Goal: Task Accomplishment & Management: Complete application form

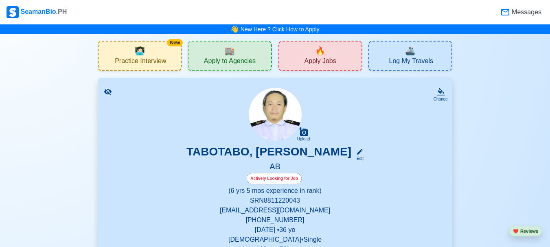
click at [322, 59] on span "Apply Jobs" at bounding box center [320, 62] width 32 height 10
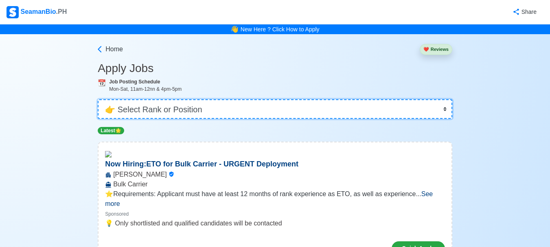
click at [253, 112] on select "👉 Select Rank or Position Master Chief Officer 2nd Officer 3rd Officer Junior O…" at bounding box center [275, 109] width 355 height 20
select select "[PERSON_NAME]"
click at [99, 99] on select "👉 Select Rank or Position Master Chief Officer 2nd Officer 3rd Officer Junior O…" at bounding box center [275, 109] width 355 height 20
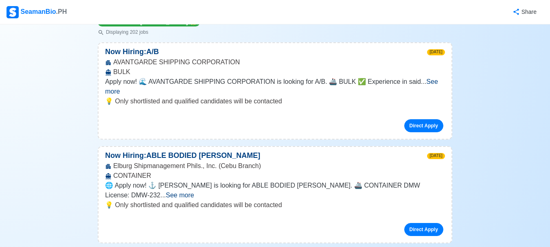
scroll to position [109, 0]
click at [433, 82] on span "See more" at bounding box center [271, 86] width 333 height 17
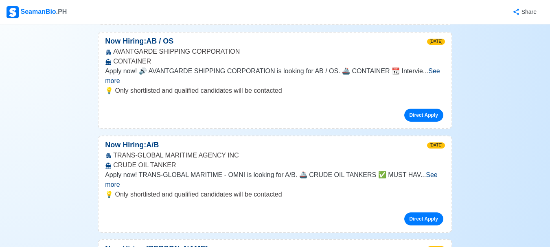
scroll to position [652, 0]
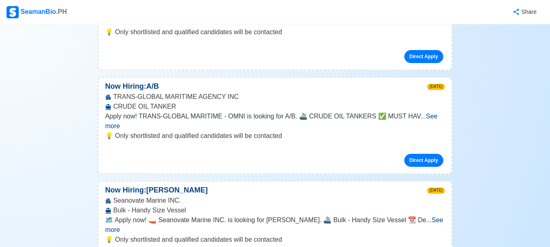
click at [421, 217] on span "See more" at bounding box center [274, 225] width 339 height 17
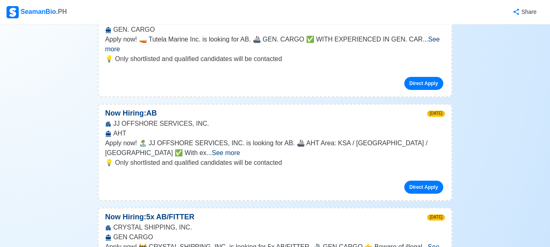
scroll to position [1113, 0]
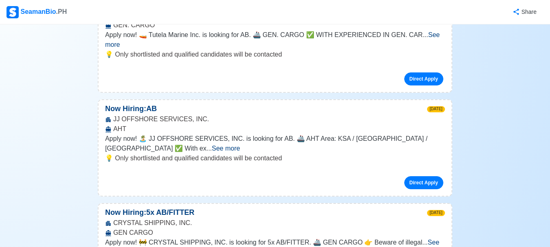
click at [240, 145] on span "See more" at bounding box center [226, 148] width 28 height 7
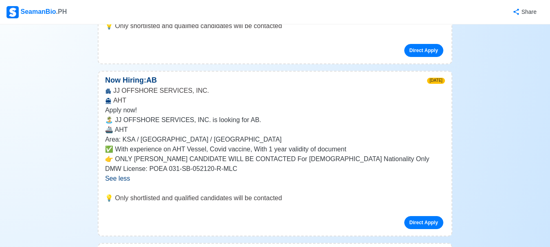
scroll to position [1195, 0]
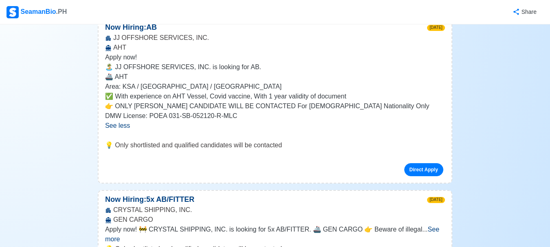
click at [421, 226] on span "See more" at bounding box center [272, 234] width 334 height 17
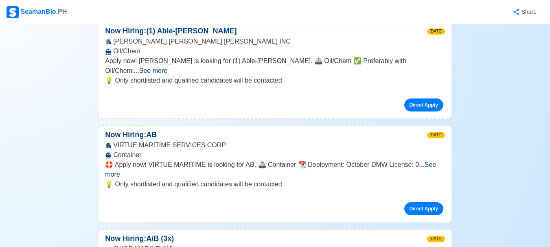
scroll to position [1576, 0]
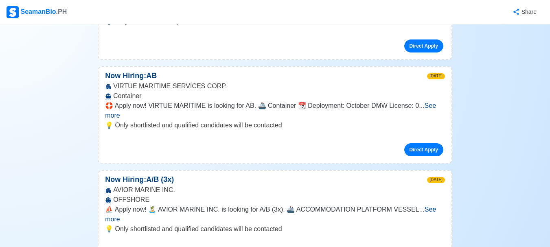
click at [429, 206] on span "See more" at bounding box center [270, 214] width 331 height 17
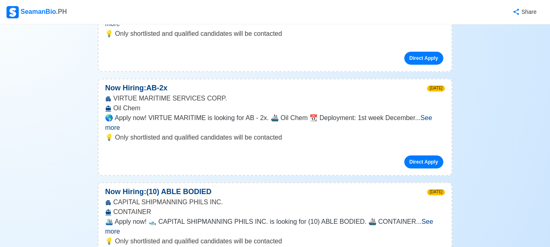
scroll to position [2132, 0]
click at [414, 218] on span "See more" at bounding box center [269, 226] width 328 height 17
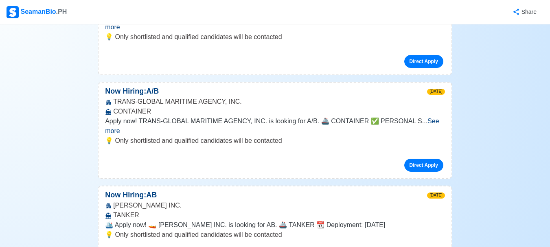
scroll to position [3205, 0]
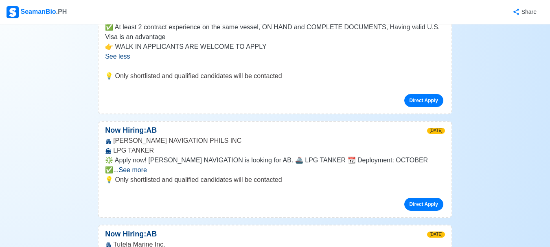
scroll to position [0, 0]
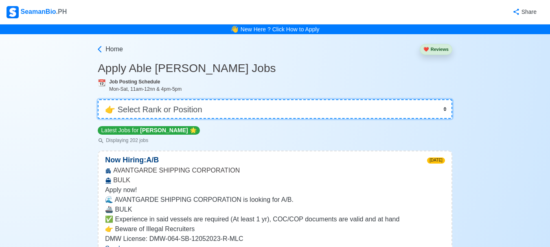
click at [427, 114] on select "👉 Select Rank or Position Master Chief Officer 2nd Officer 3rd Officer Junior O…" at bounding box center [275, 109] width 355 height 20
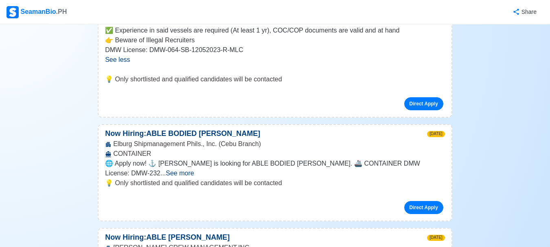
scroll to position [190, 0]
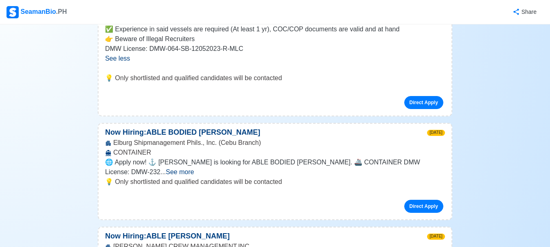
click at [194, 169] on span "See more" at bounding box center [180, 172] width 28 height 7
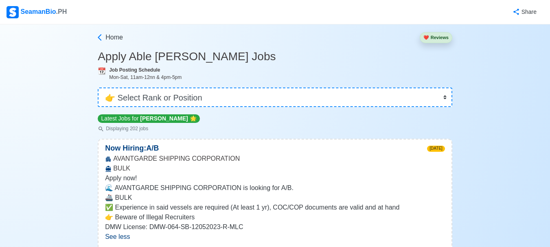
scroll to position [0, 0]
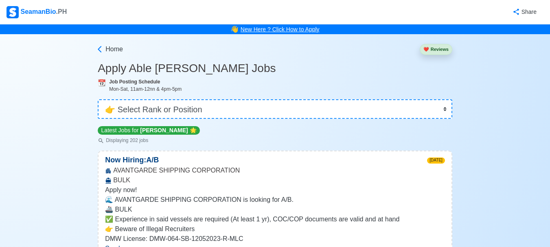
click at [286, 33] on link "New Here ? Click How to Apply" at bounding box center [280, 29] width 79 height 7
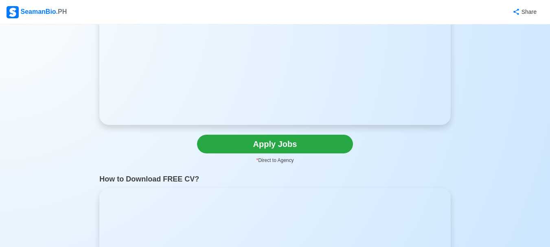
scroll to position [176, 0]
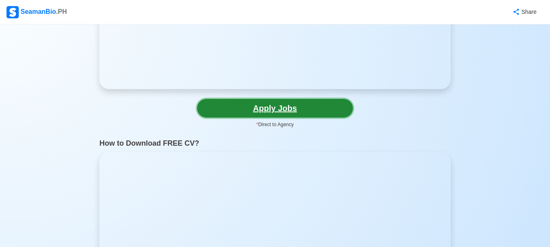
click at [330, 112] on link "Apply Jobs" at bounding box center [275, 108] width 156 height 19
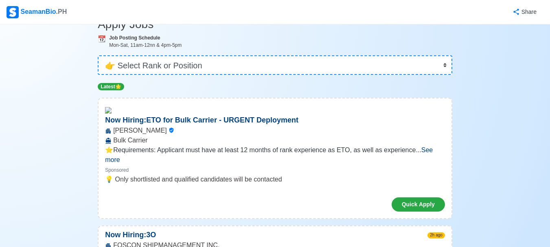
scroll to position [68, 0]
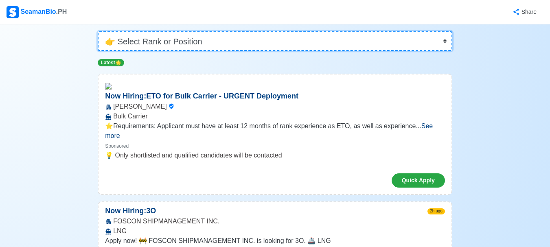
click at [266, 44] on select "👉 Select Rank or Position Master Chief Officer 2nd Officer 3rd Officer Junior O…" at bounding box center [275, 41] width 355 height 20
click at [99, 51] on select "👉 Select Rank or Position Master Chief Officer 2nd Officer 3rd Officer Junior O…" at bounding box center [275, 41] width 355 height 20
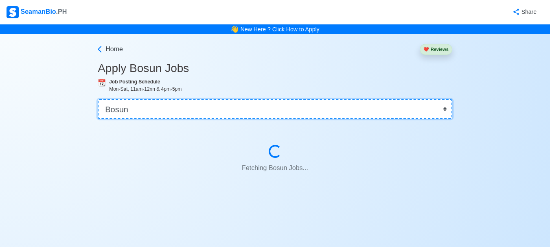
scroll to position [0, 0]
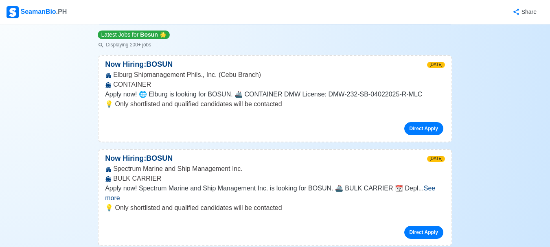
scroll to position [109, 0]
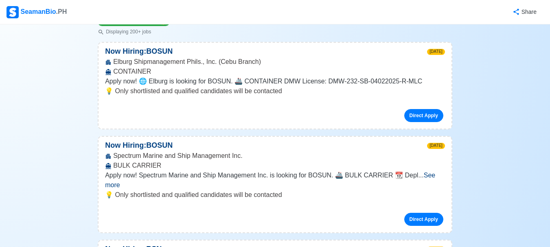
click at [426, 178] on span "See more" at bounding box center [270, 180] width 330 height 17
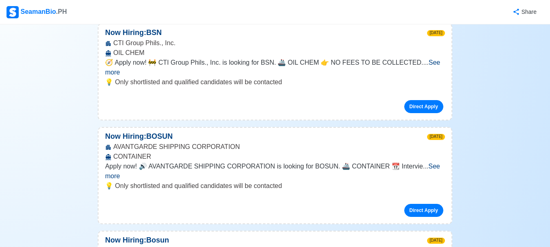
scroll to position [475, 0]
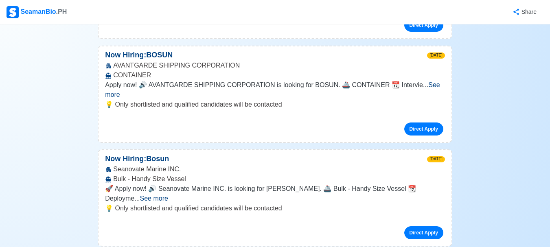
click at [168, 195] on span "See more" at bounding box center [154, 198] width 28 height 7
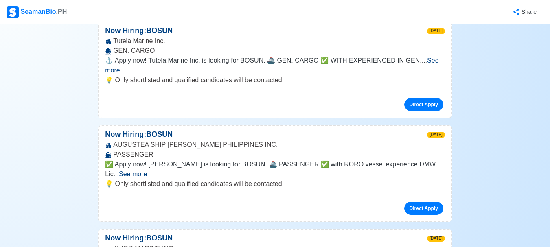
scroll to position [896, 0]
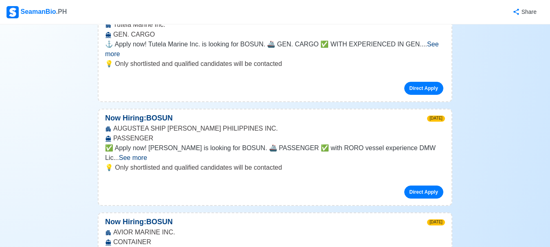
click at [147, 154] on span "See more" at bounding box center [133, 157] width 28 height 7
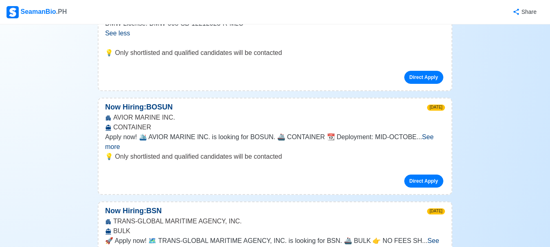
scroll to position [1127, 0]
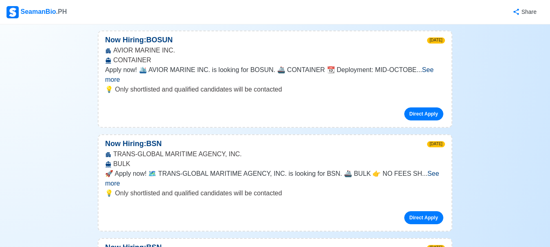
click at [437, 170] on span "See more" at bounding box center [272, 178] width 334 height 17
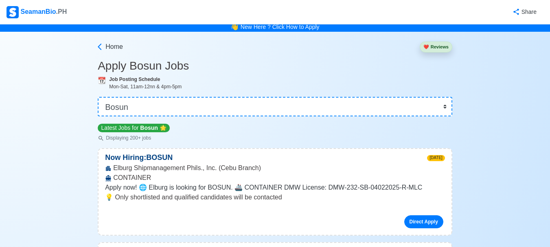
scroll to position [0, 0]
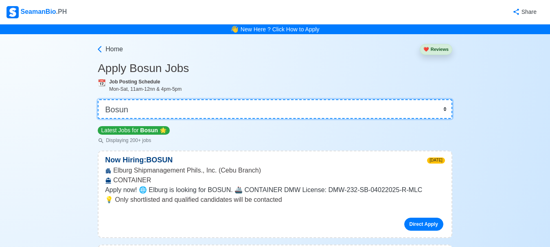
click at [191, 116] on select "👉 Select Rank or Position Master Chief Officer 2nd Officer 3rd Officer Junior O…" at bounding box center [275, 109] width 355 height 20
select select "[PERSON_NAME]"
click at [99, 99] on select "👉 Select Rank or Position Master Chief Officer 2nd Officer 3rd Officer Junior O…" at bounding box center [275, 109] width 355 height 20
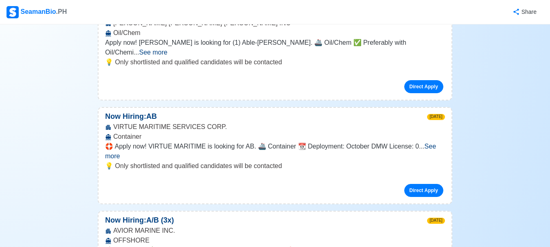
scroll to position [1304, 0]
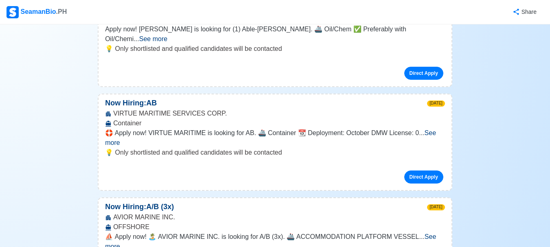
click at [426, 233] on span "See more" at bounding box center [270, 241] width 331 height 17
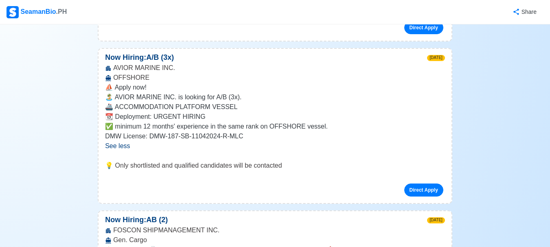
scroll to position [1507, 0]
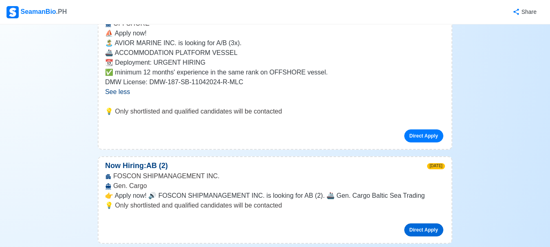
click at [425, 224] on link "Direct Apply" at bounding box center [424, 230] width 39 height 13
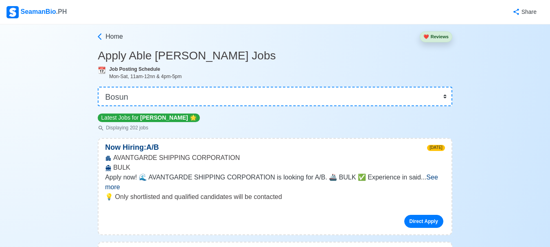
scroll to position [0, 0]
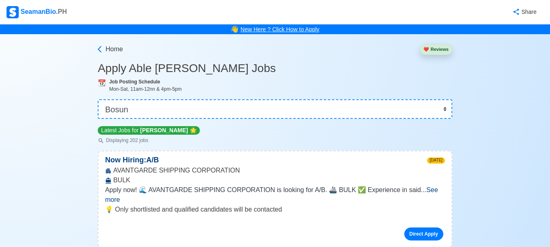
click at [301, 33] on link "New Here ? Click How to Apply" at bounding box center [280, 29] width 79 height 7
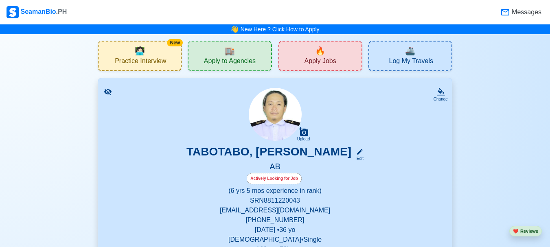
click at [274, 30] on link "New Here ? Click How to Apply" at bounding box center [280, 29] width 79 height 7
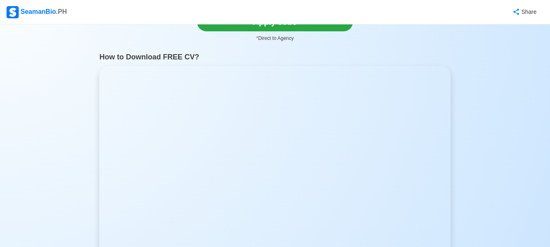
scroll to position [231, 0]
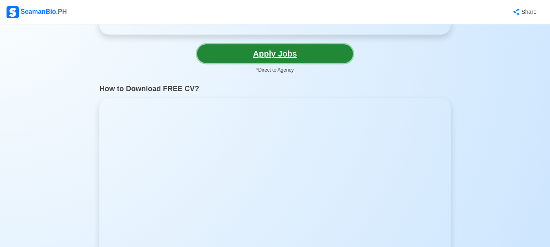
click at [281, 54] on link "Apply Jobs" at bounding box center [275, 53] width 156 height 19
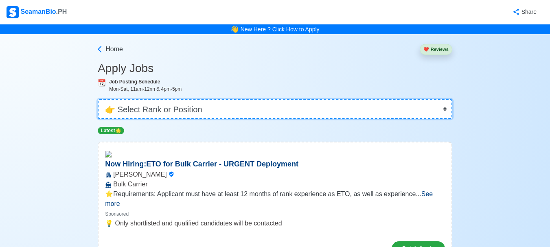
click at [227, 108] on select "👉 Select Rank or Position Master Chief Officer 2nd Officer 3rd Officer Junior O…" at bounding box center [275, 109] width 355 height 20
click at [99, 99] on select "👉 Select Rank or Position Master Chief Officer 2nd Officer 3rd Officer Junior O…" at bounding box center [275, 109] width 355 height 20
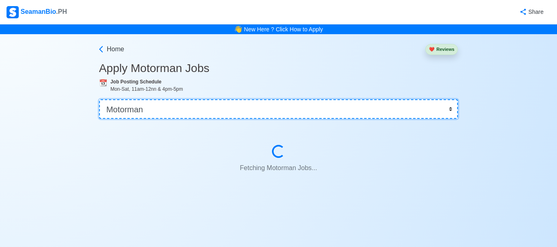
click at [159, 107] on select "👉 Select Rank or Position Master Chief Officer 2nd Officer 3rd Officer Junior O…" at bounding box center [278, 109] width 359 height 20
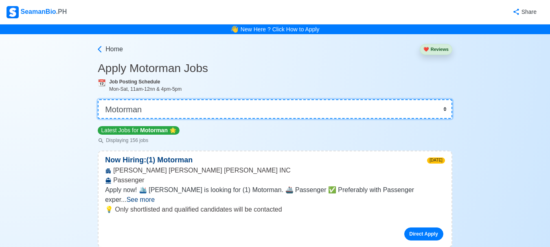
select select "[PERSON_NAME]"
click at [99, 99] on select "👉 Select Rank or Position Master Chief Officer 2nd Officer 3rd Officer Junior O…" at bounding box center [275, 109] width 355 height 20
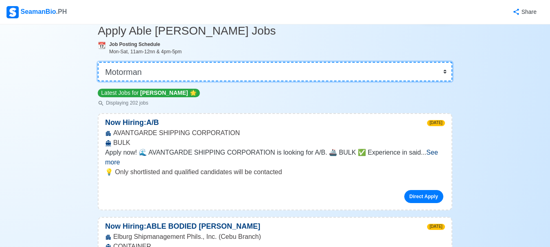
scroll to position [54, 0]
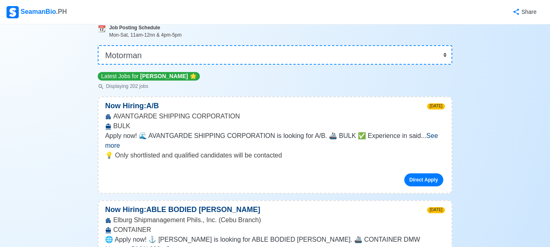
click at [432, 137] on span "See more" at bounding box center [271, 140] width 333 height 17
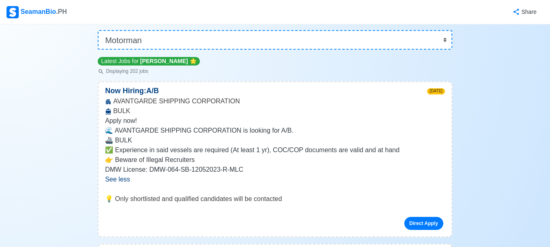
scroll to position [122, 0]
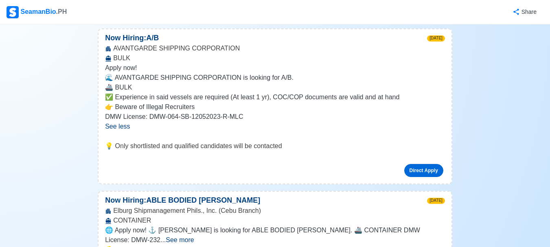
click at [422, 172] on link "Direct Apply" at bounding box center [424, 170] width 39 height 13
click at [420, 174] on link "Direct Apply" at bounding box center [424, 170] width 39 height 13
click at [409, 174] on link "Direct Apply" at bounding box center [424, 170] width 39 height 13
click at [433, 173] on link "Direct Apply" at bounding box center [424, 170] width 39 height 13
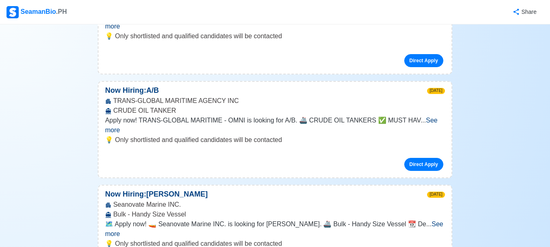
scroll to position [652, 0]
